Goal: Subscribe to service/newsletter

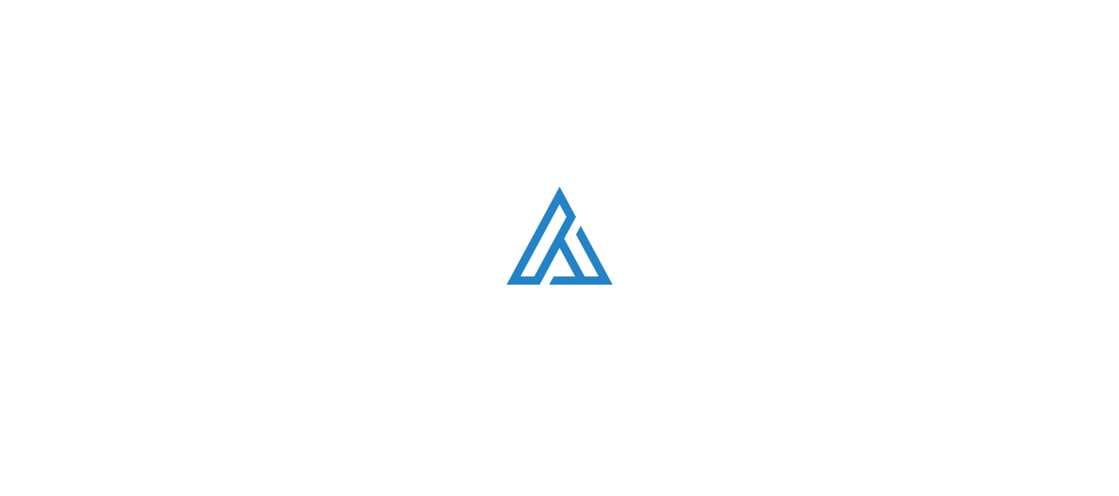
scroll to position [3165, 0]
click at [574, 395] on div "Loading. . ." at bounding box center [559, 248] width 1119 height 496
click at [121, 28] on img at bounding box center [147, 19] width 108 height 29
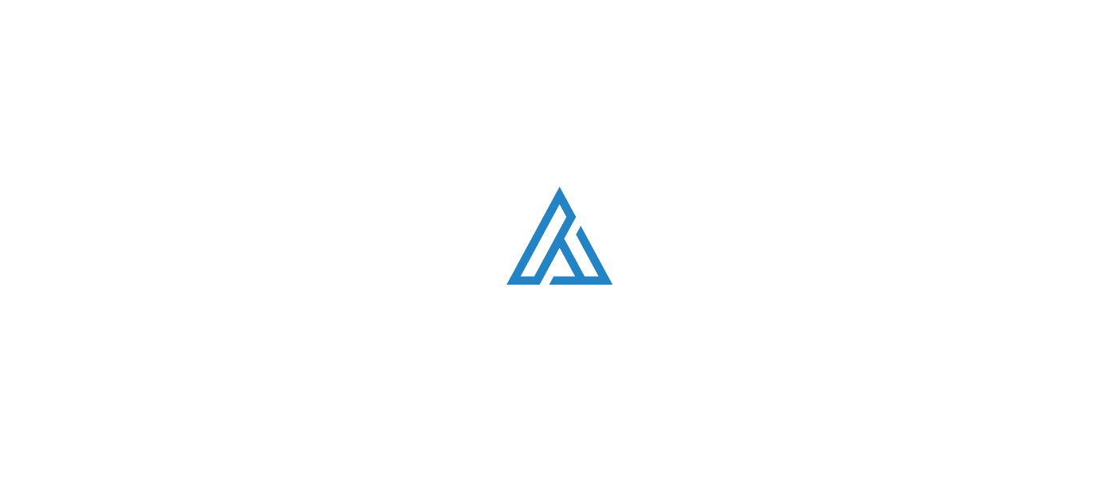
click at [426, 243] on div "Loading. . ." at bounding box center [559, 248] width 1119 height 496
click at [497, 81] on div "Loading. . ." at bounding box center [559, 248] width 1119 height 496
type input "ahe1k4ec@yandex.ru"
